Goal: Information Seeking & Learning: Learn about a topic

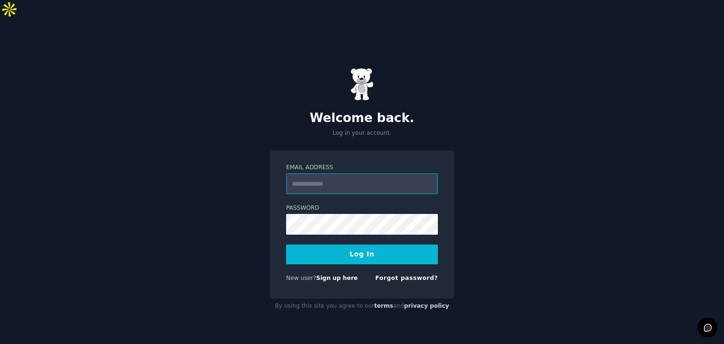
click at [309, 174] on input "Email Address" at bounding box center [362, 184] width 152 height 21
click at [307, 181] on form "Email Address Password Log In New user? Sign up here Forgot password?" at bounding box center [362, 225] width 152 height 122
click at [342, 174] on input "Email Address" at bounding box center [362, 184] width 152 height 21
click at [697, 204] on div "Welcome back. Log in your account. Email Address Password Log In New user? Sign…" at bounding box center [362, 191] width 724 height 344
click at [336, 219] on form "Email Address Password Log In New user? Sign up here Forgot password?" at bounding box center [362, 225] width 152 height 122
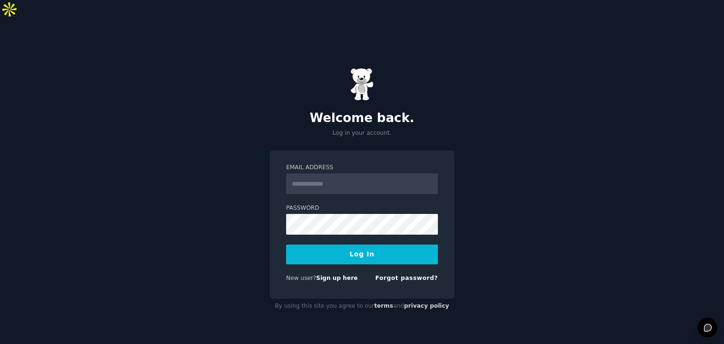
click at [336, 218] on form "Email Address Password Log In New user? Sign up here Forgot password?" at bounding box center [362, 225] width 152 height 122
click at [343, 174] on input "Email Address" at bounding box center [362, 184] width 152 height 21
type input "**********"
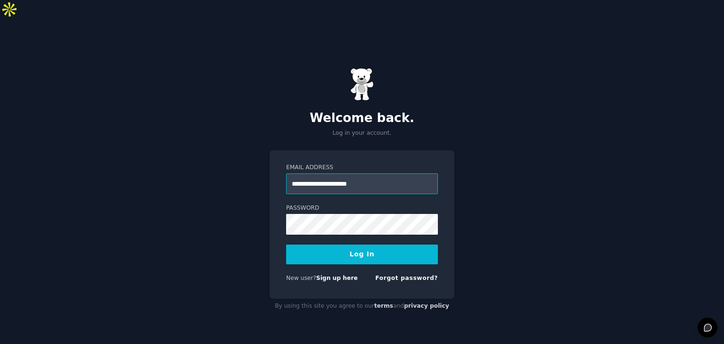
click at [286, 245] on button "Log In" at bounding box center [362, 255] width 152 height 20
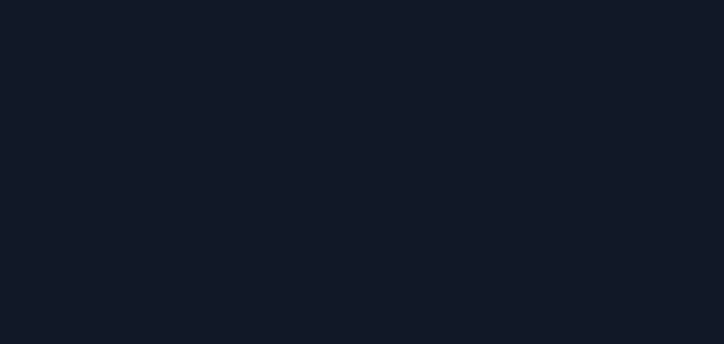
type input "ugc ads"
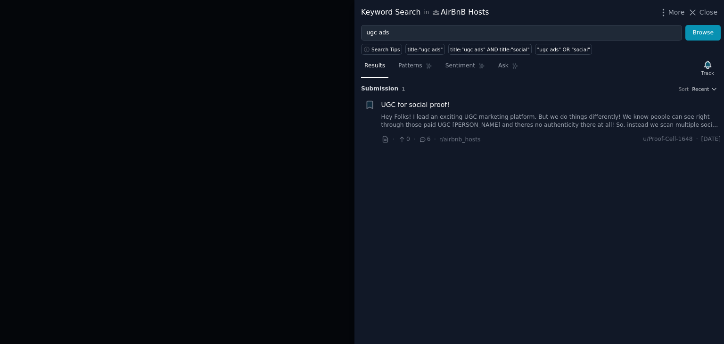
click at [515, 121] on link "Hey Folks! I lead an exciting UGC marketing platform. But we do things differen…" at bounding box center [552, 121] width 340 height 17
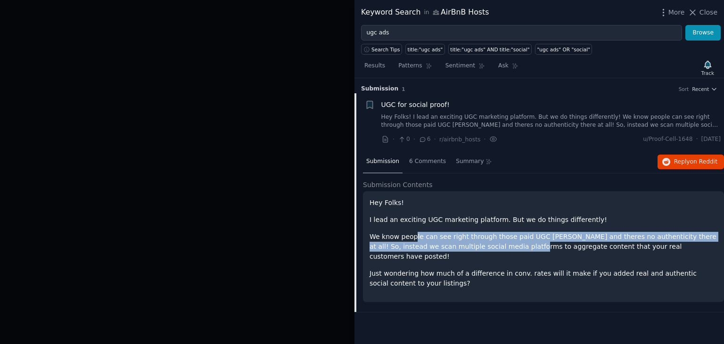
drag, startPoint x: 413, startPoint y: 238, endPoint x: 494, endPoint y: 248, distance: 81.7
click at [500, 248] on p "We know people can see right through those paid UGC ad campaigns and theres no …" at bounding box center [544, 247] width 348 height 30
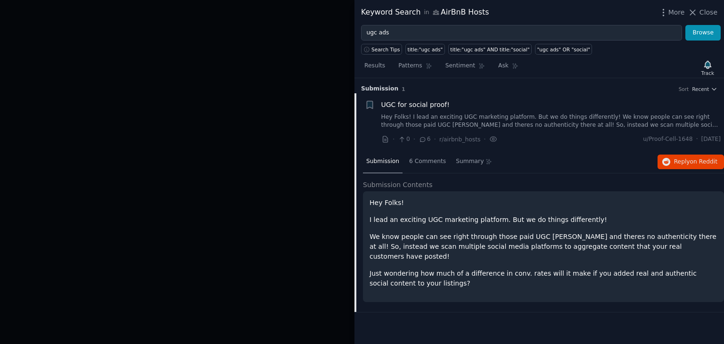
click at [479, 269] on p "Just wondering how much of a difference in conv. rates will it make if you adde…" at bounding box center [544, 279] width 348 height 20
click at [412, 164] on span "6 Comments" at bounding box center [427, 162] width 37 height 8
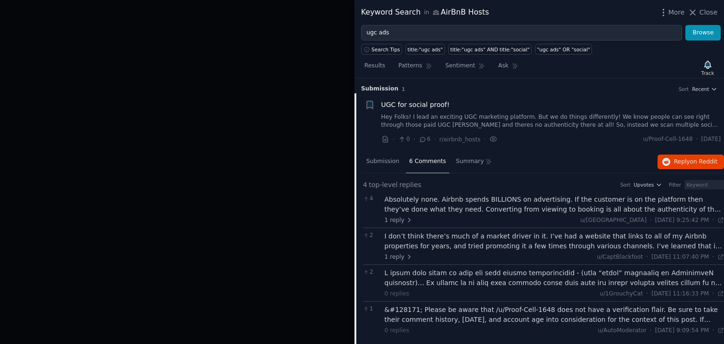
click at [222, 213] on div at bounding box center [362, 172] width 724 height 344
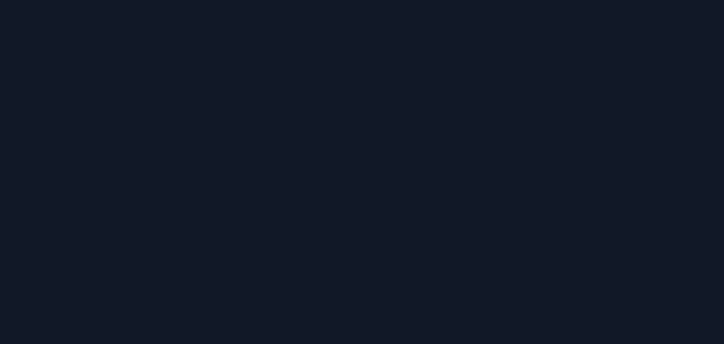
type input "ugc ads"
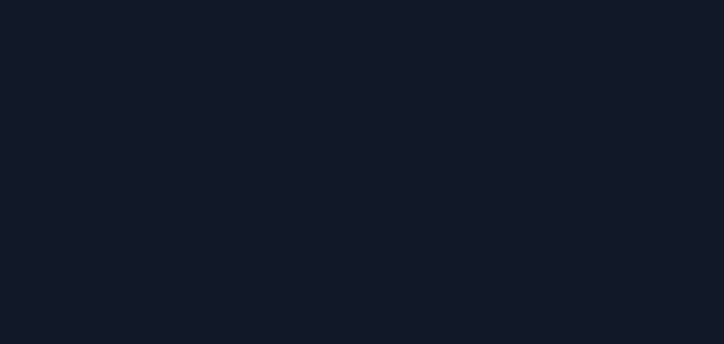
type input "ugc ads"
